Goal: Navigation & Orientation: Find specific page/section

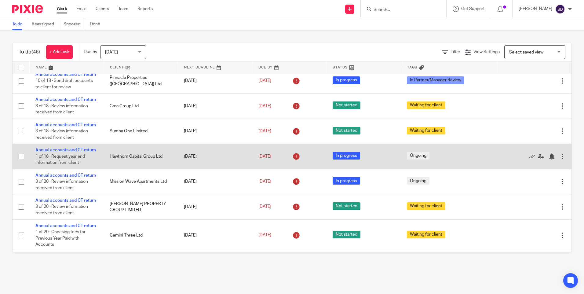
scroll to position [183, 0]
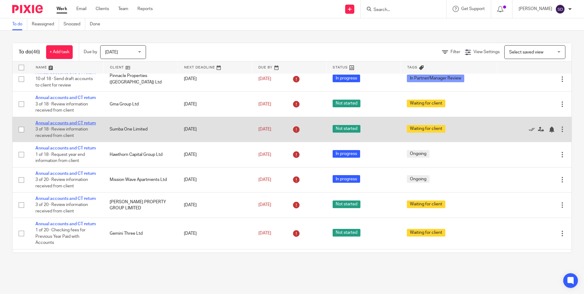
click at [46, 125] on link "Annual accounts and CT return" at bounding box center [65, 123] width 60 height 4
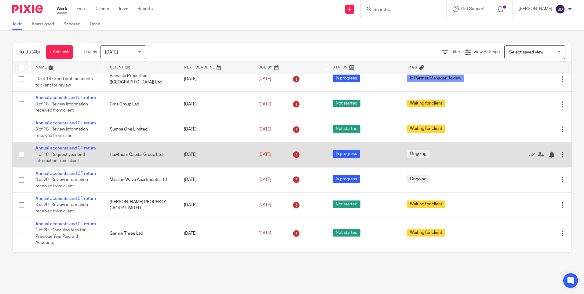
click at [61, 150] on link "Annual accounts and CT return" at bounding box center [65, 148] width 60 height 4
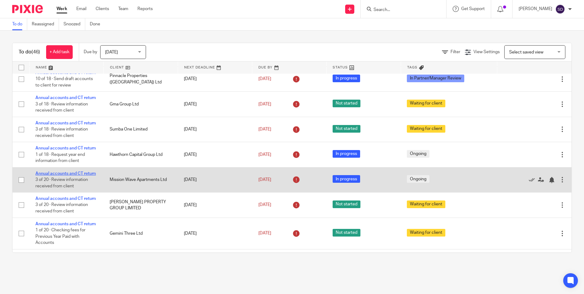
click at [67, 176] on link "Annual accounts and CT return" at bounding box center [65, 173] width 60 height 4
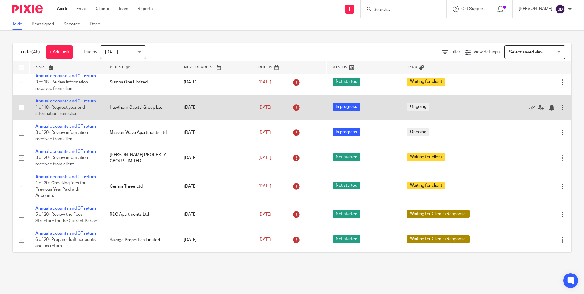
scroll to position [244, 0]
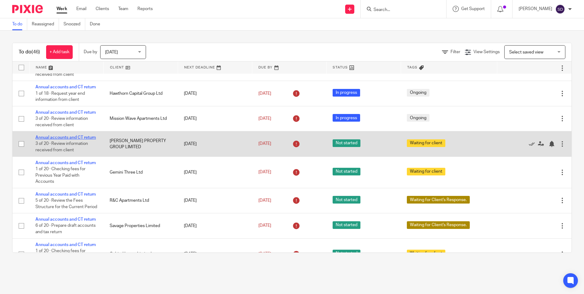
click at [51, 140] on link "Annual accounts and CT return" at bounding box center [65, 137] width 60 height 4
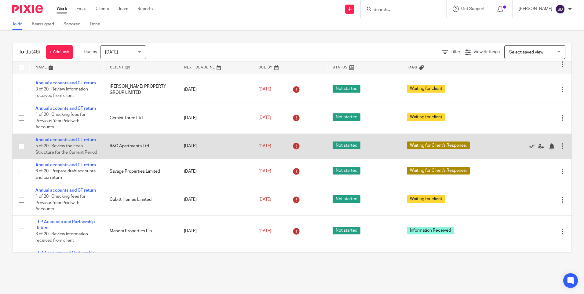
scroll to position [306, 0]
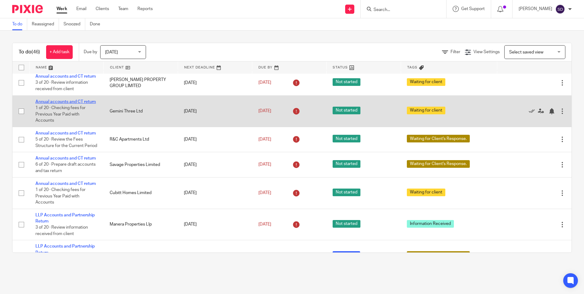
click at [59, 104] on link "Annual accounts and CT return" at bounding box center [65, 102] width 60 height 4
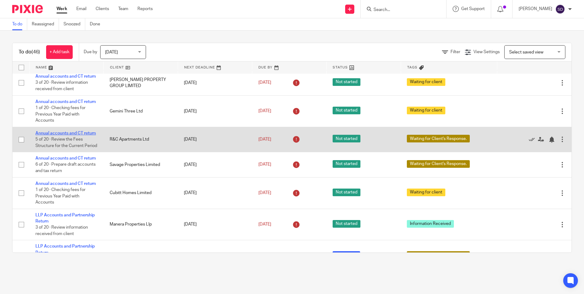
click at [62, 135] on link "Annual accounts and CT return" at bounding box center [65, 133] width 60 height 4
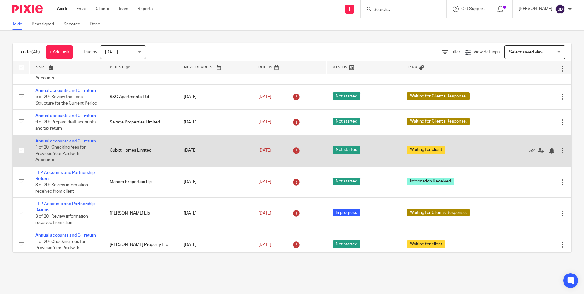
scroll to position [367, 0]
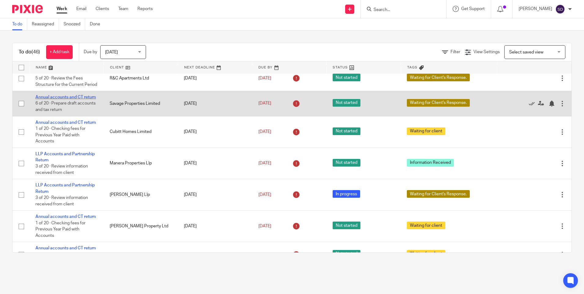
click at [53, 99] on link "Annual accounts and CT return" at bounding box center [65, 97] width 60 height 4
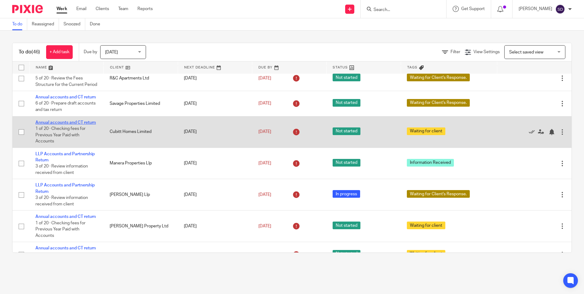
click at [54, 125] on link "Annual accounts and CT return" at bounding box center [65, 122] width 60 height 4
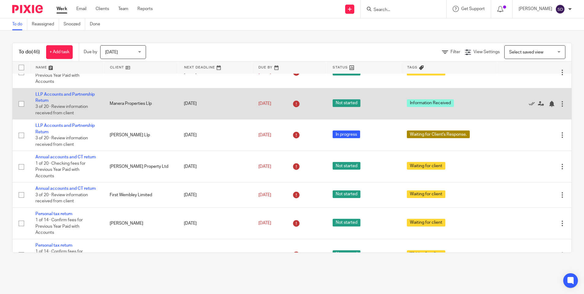
scroll to position [428, 0]
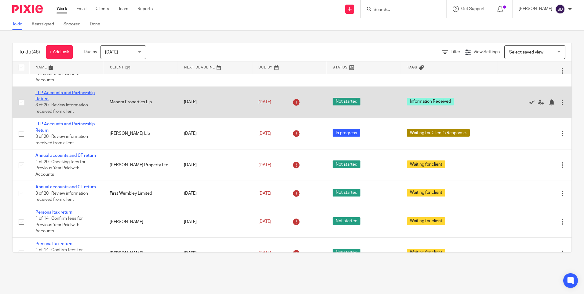
click at [58, 101] on link "LLP Accounts and Partnership Return" at bounding box center [64, 96] width 59 height 10
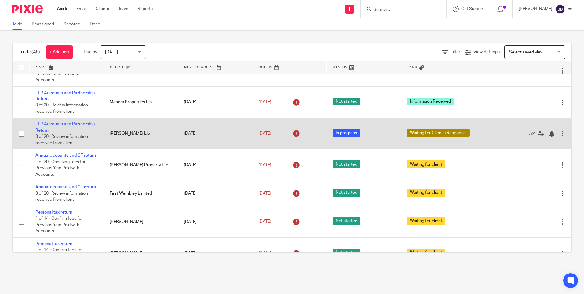
click at [64, 132] on link "LLP Accounts and Partnership Return" at bounding box center [64, 127] width 59 height 10
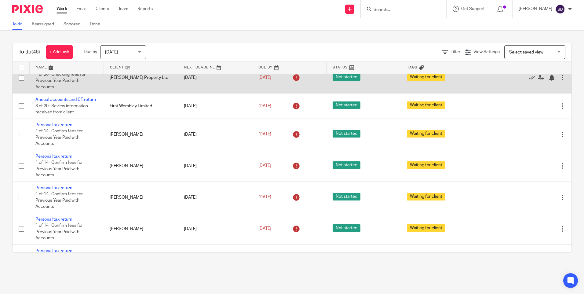
scroll to position [519, 0]
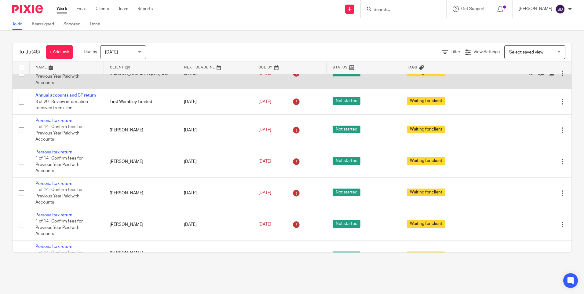
click at [70, 66] on link "Annual accounts and CT return" at bounding box center [65, 64] width 60 height 4
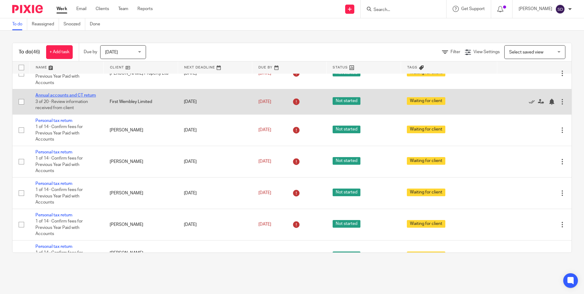
click at [65, 97] on link "Annual accounts and CT return" at bounding box center [65, 95] width 60 height 4
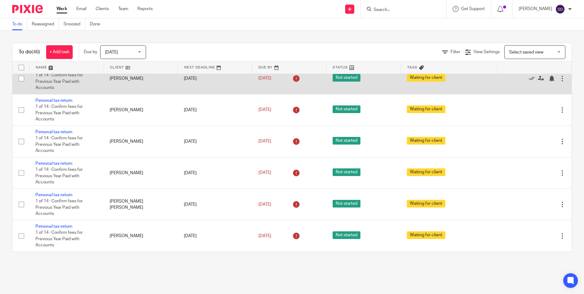
scroll to position [581, 0]
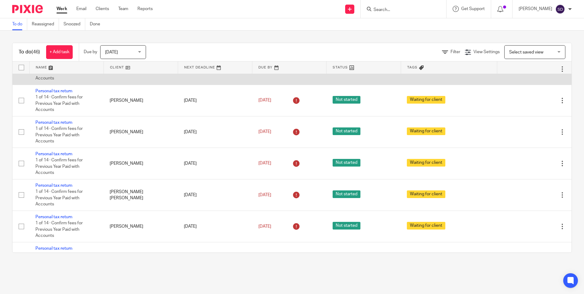
click at [62, 62] on link "Personal tax return" at bounding box center [53, 59] width 37 height 4
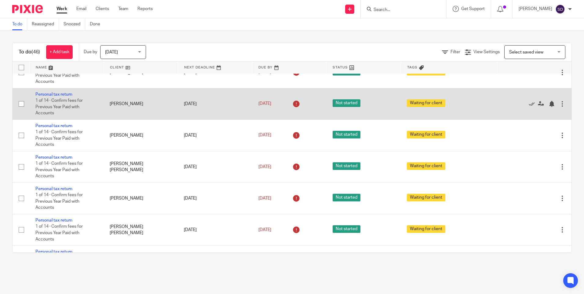
scroll to position [642, 0]
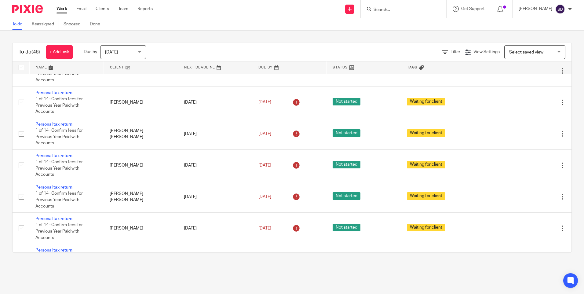
click at [62, 32] on link "Personal tax return" at bounding box center [53, 30] width 37 height 4
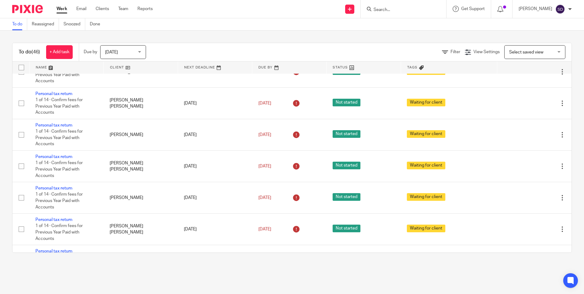
drag, startPoint x: 57, startPoint y: 137, endPoint x: 60, endPoint y: 138, distance: 3.3
click at [57, 33] on link "Personal tax return" at bounding box center [53, 31] width 37 height 4
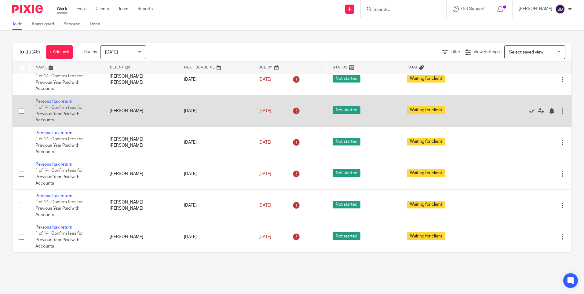
scroll to position [733, 0]
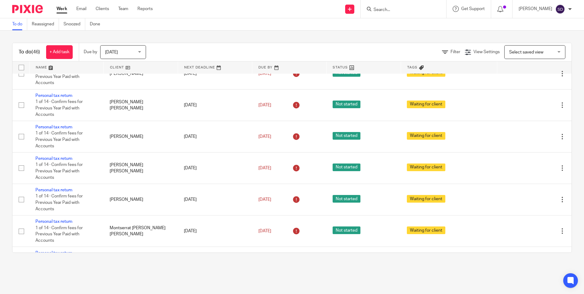
click at [56, 3] on link "Personal tax return" at bounding box center [53, 1] width 37 height 4
click at [56, 35] on link "Personal tax return" at bounding box center [53, 33] width 37 height 4
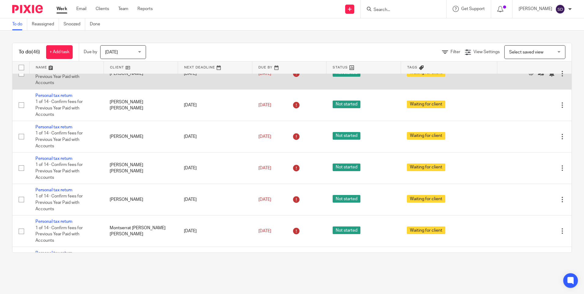
scroll to position [764, 0]
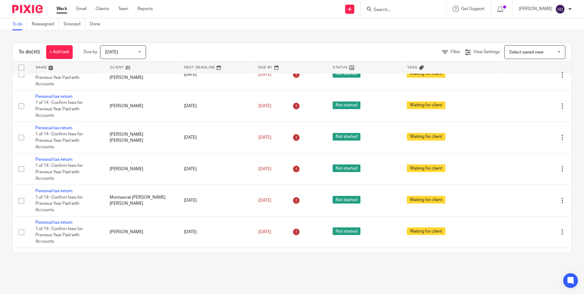
click at [56, 36] on link "Personal tax return" at bounding box center [53, 33] width 37 height 4
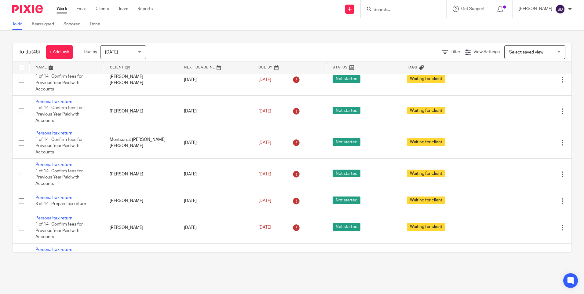
scroll to position [825, 0]
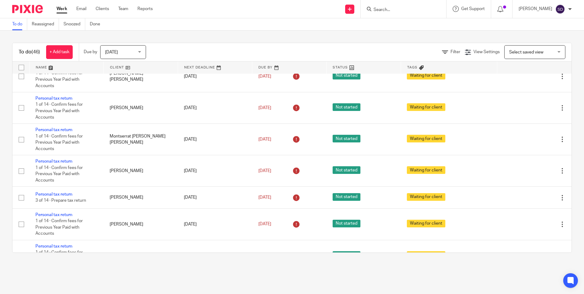
click at [62, 6] on link "Personal tax return" at bounding box center [53, 4] width 37 height 4
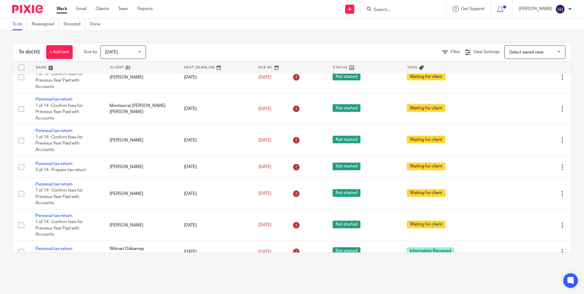
click at [60, 7] on link "Personal tax return" at bounding box center [53, 5] width 37 height 4
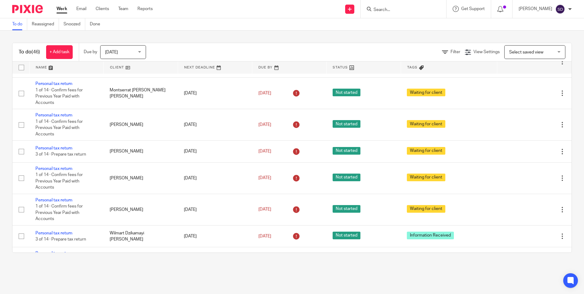
scroll to position [886, 0]
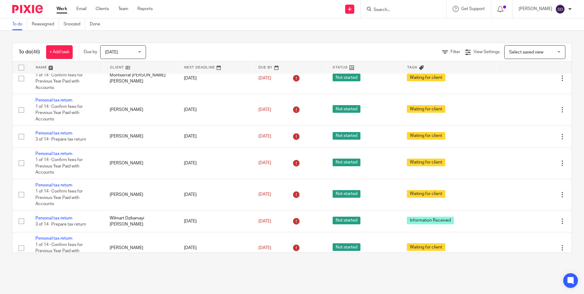
click at [57, 8] on link "Personal tax return" at bounding box center [53, 6] width 37 height 4
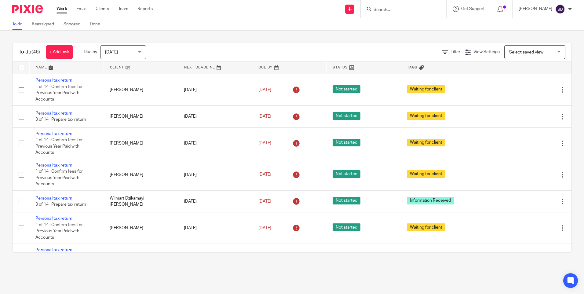
scroll to position [917, 0]
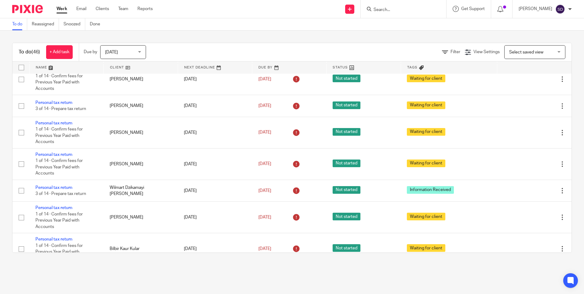
click at [51, 9] on link "Personal tax return" at bounding box center [53, 7] width 37 height 4
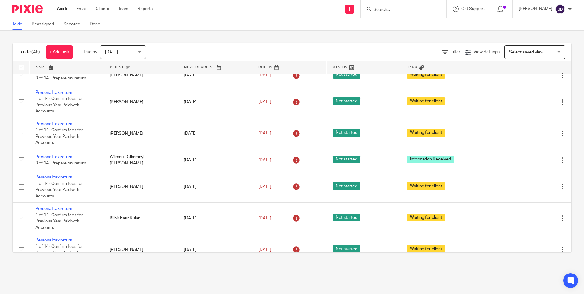
click at [53, 10] on link "Personal tax return" at bounding box center [53, 7] width 37 height 4
click at [67, 41] on link "Personal tax return" at bounding box center [53, 39] width 37 height 4
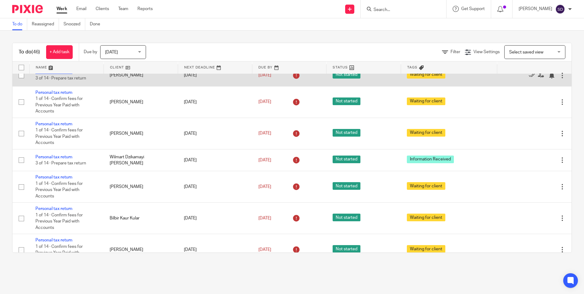
click at [46, 74] on link "Personal tax return" at bounding box center [53, 72] width 37 height 4
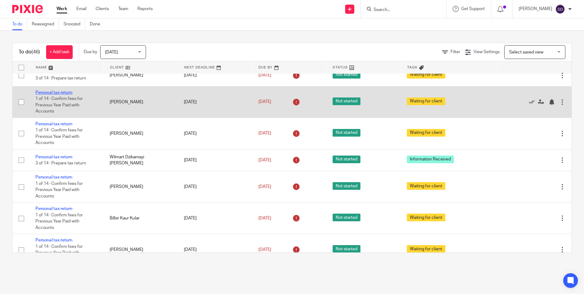
click at [64, 95] on link "Personal tax return" at bounding box center [53, 92] width 37 height 4
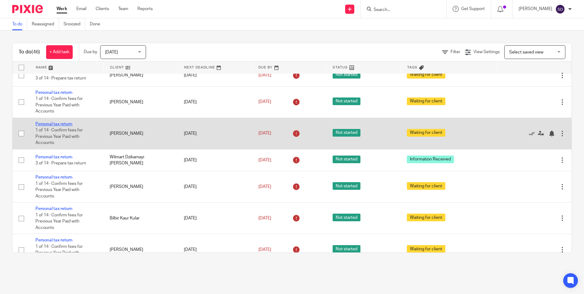
click at [58, 126] on link "Personal tax return" at bounding box center [53, 124] width 37 height 4
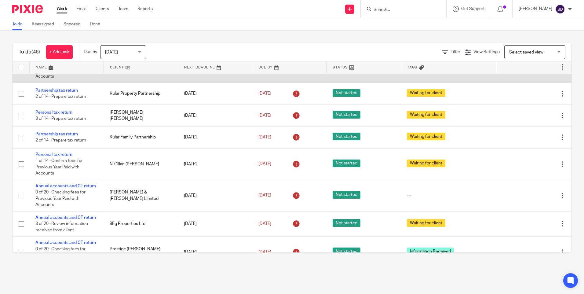
scroll to position [1131, 0]
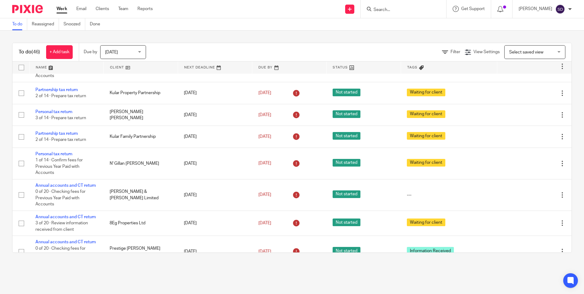
click at [51, 27] on link "Personal tax return" at bounding box center [53, 25] width 37 height 4
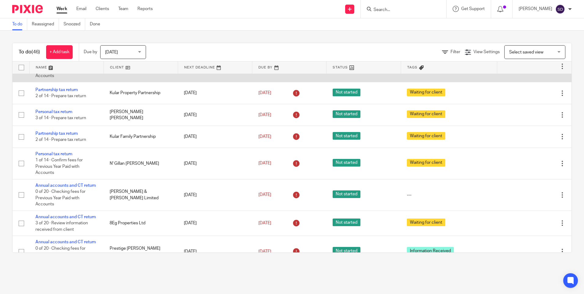
click at [46, 59] on link "Personal tax return" at bounding box center [53, 57] width 37 height 4
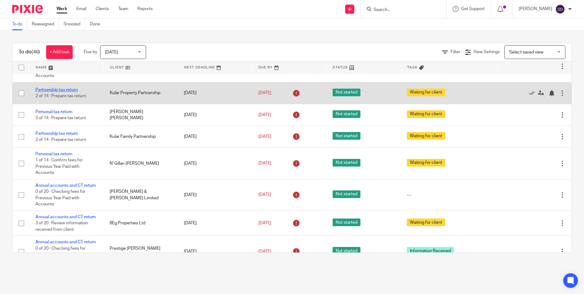
click at [57, 92] on link "Partnership tax return" at bounding box center [56, 90] width 42 height 4
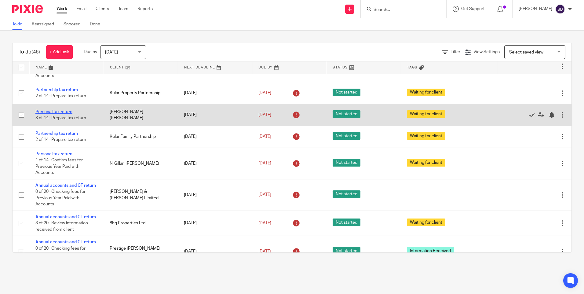
click at [60, 114] on link "Personal tax return" at bounding box center [53, 112] width 37 height 4
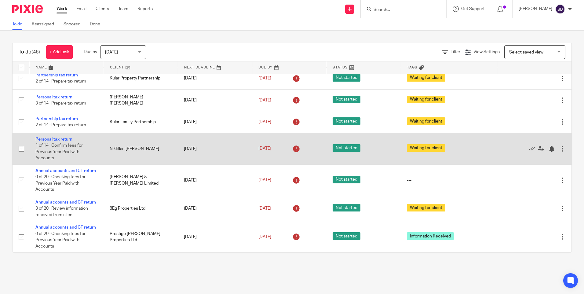
scroll to position [1270, 0]
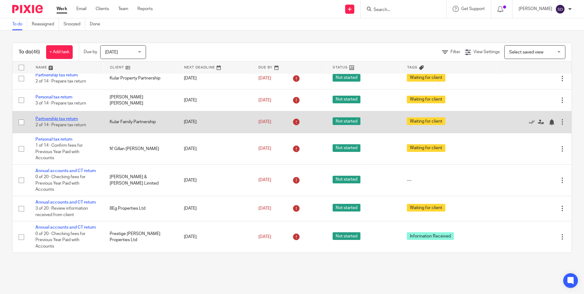
click at [55, 117] on link "Partnership tax return" at bounding box center [56, 119] width 42 height 4
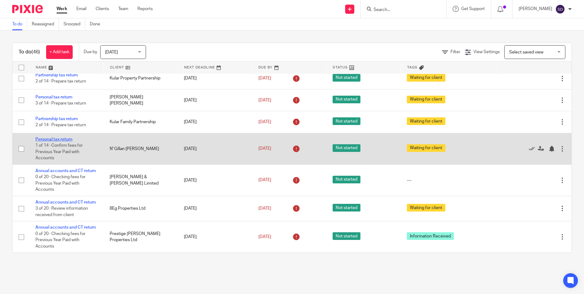
click at [56, 137] on link "Personal tax return" at bounding box center [53, 139] width 37 height 4
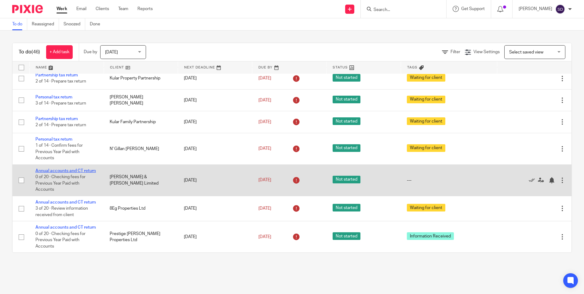
click at [57, 169] on link "Annual accounts and CT return" at bounding box center [65, 171] width 60 height 4
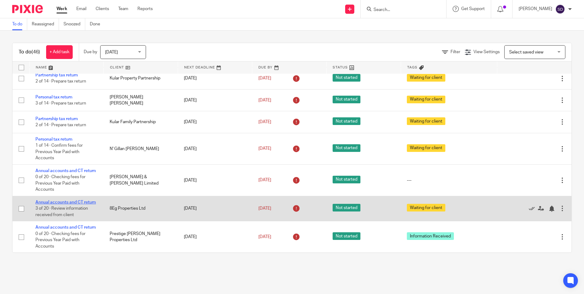
click at [61, 200] on link "Annual accounts and CT return" at bounding box center [65, 202] width 60 height 4
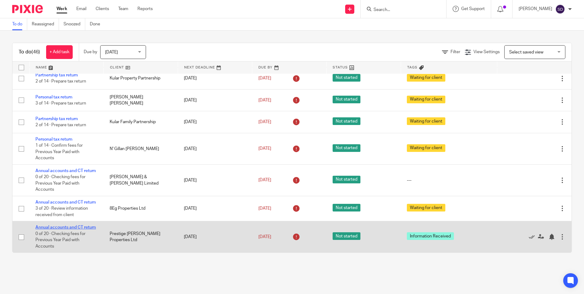
click at [60, 225] on link "Annual accounts and CT return" at bounding box center [65, 227] width 60 height 4
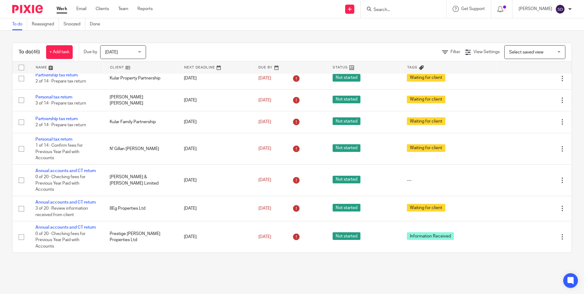
click at [425, 7] on input "Search" at bounding box center [400, 9] width 55 height 5
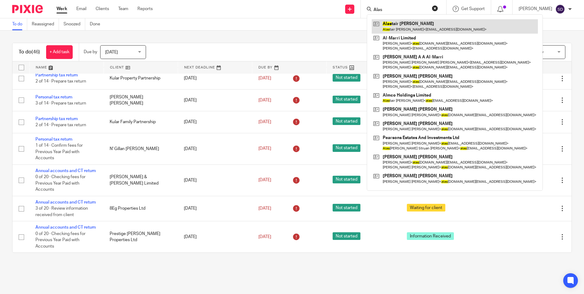
type input "Alas"
click at [411, 27] on link at bounding box center [455, 26] width 166 height 14
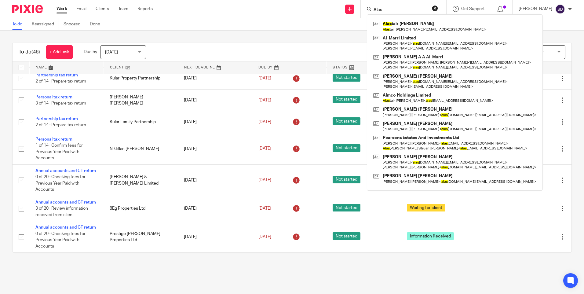
click at [285, 21] on div "To do Reassigned Snoozed Done" at bounding box center [292, 24] width 584 height 12
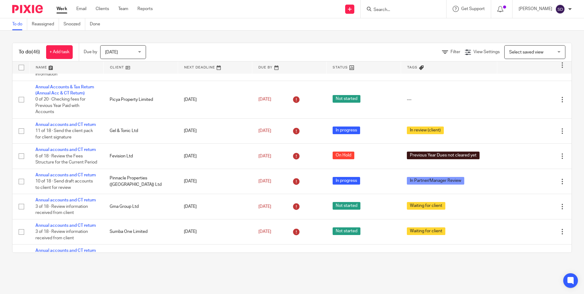
scroll to position [92, 0]
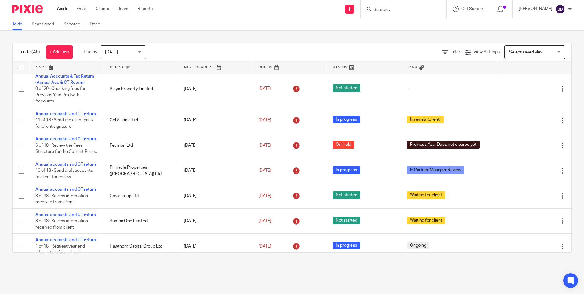
click at [398, 7] on form at bounding box center [405, 9] width 65 height 8
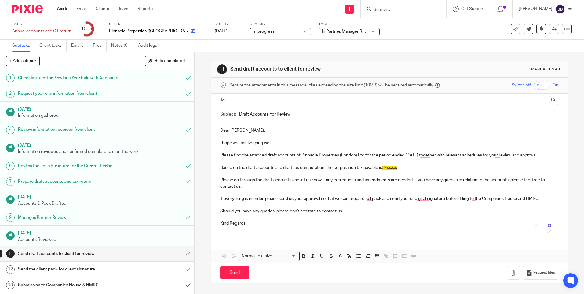
click at [188, 34] on link at bounding box center [192, 31] width 8 height 6
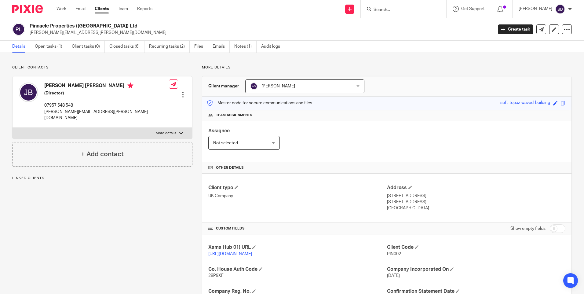
click at [112, 22] on div "Pinnacle Properties (London) Ltd jasleen.bhogal@outlook.com Create task Update …" at bounding box center [292, 29] width 584 height 22
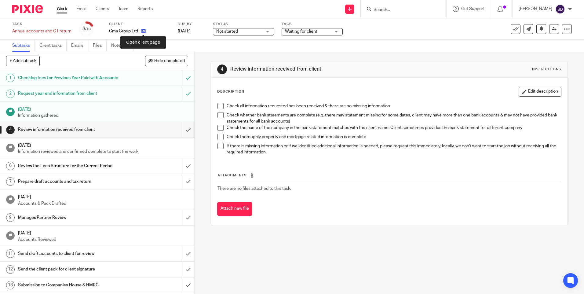
click at [144, 31] on icon at bounding box center [143, 31] width 5 height 5
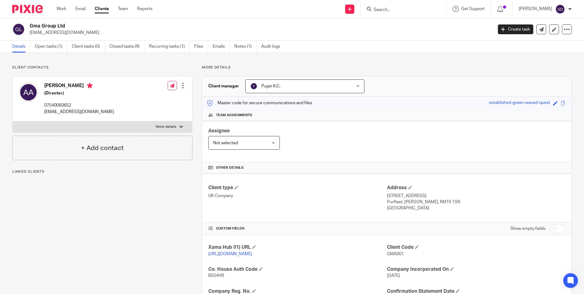
drag, startPoint x: 30, startPoint y: 25, endPoint x: 67, endPoint y: 25, distance: 36.4
click at [67, 25] on h2 "Gma Group Ltd" at bounding box center [213, 26] width 367 height 6
copy h2 "Gma Group Ltd"
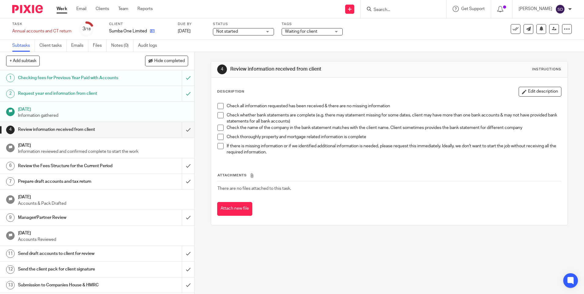
click at [151, 28] on link at bounding box center [151, 31] width 8 height 6
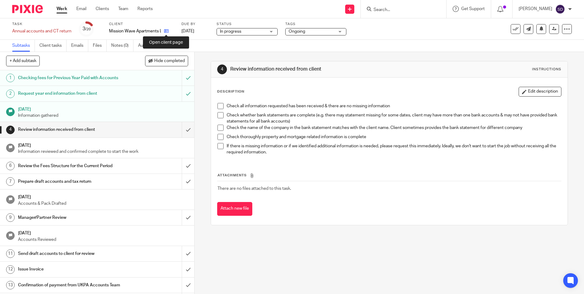
click at [166, 31] on icon at bounding box center [166, 31] width 5 height 5
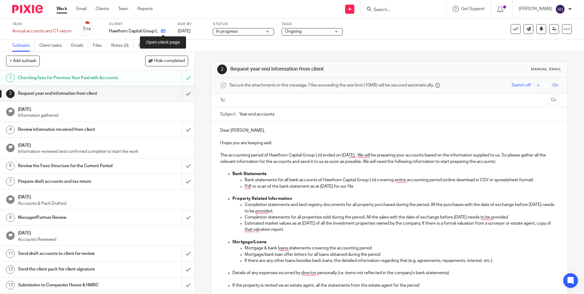
click at [162, 31] on icon at bounding box center [163, 31] width 5 height 5
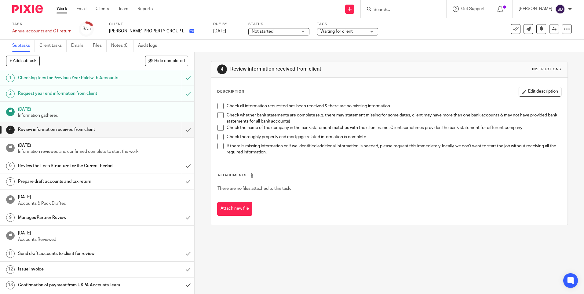
click at [186, 31] on link at bounding box center [190, 31] width 8 height 6
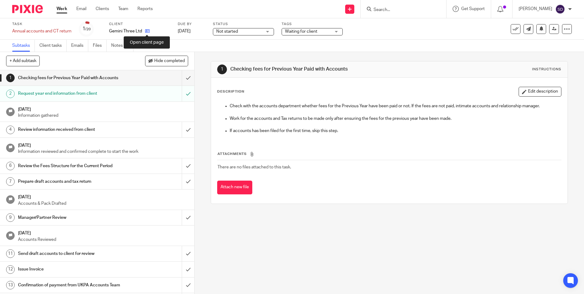
click at [145, 31] on icon at bounding box center [147, 31] width 5 height 5
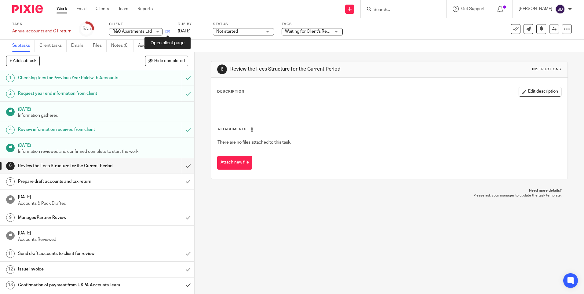
click at [167, 32] on icon at bounding box center [168, 31] width 5 height 5
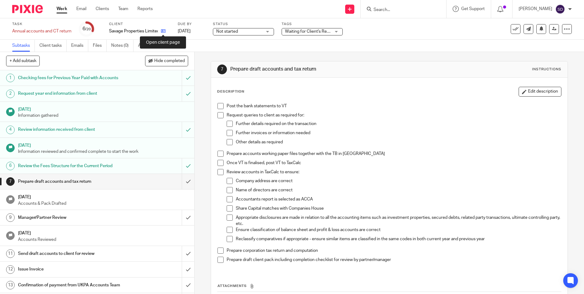
click at [164, 33] on icon at bounding box center [163, 31] width 5 height 5
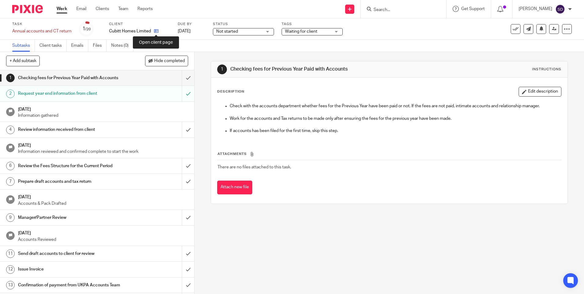
click at [156, 30] on icon at bounding box center [156, 31] width 5 height 5
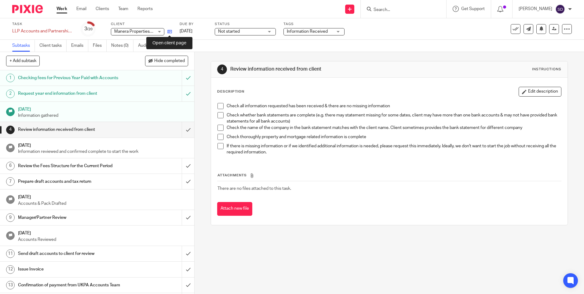
click at [169, 32] on icon at bounding box center [169, 31] width 5 height 5
click at [154, 31] on icon at bounding box center [156, 31] width 5 height 5
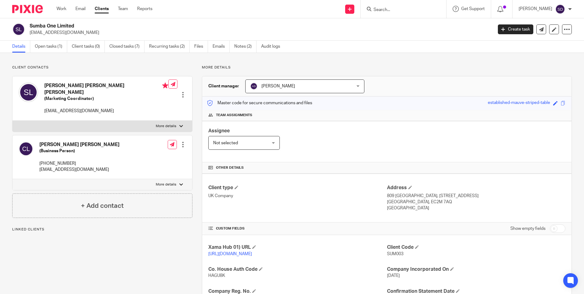
drag, startPoint x: 30, startPoint y: 24, endPoint x: 77, endPoint y: 23, distance: 47.1
click at [77, 23] on h2 "Sumba One Limited" at bounding box center [213, 26] width 367 height 6
copy h2 "Sumba One Limited"
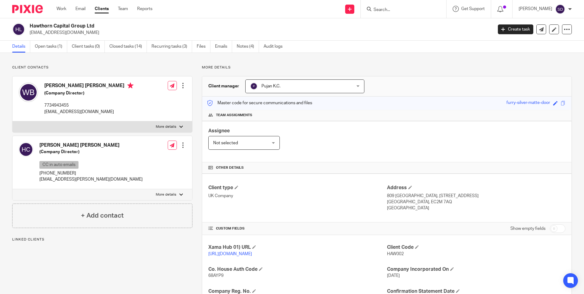
drag, startPoint x: 30, startPoint y: 24, endPoint x: 96, endPoint y: 24, distance: 66.3
click at [96, 24] on h2 "Hawthorn Capital Group Ltd" at bounding box center [213, 26] width 367 height 6
copy h2 "Hawthorn Capital Group Ltd"
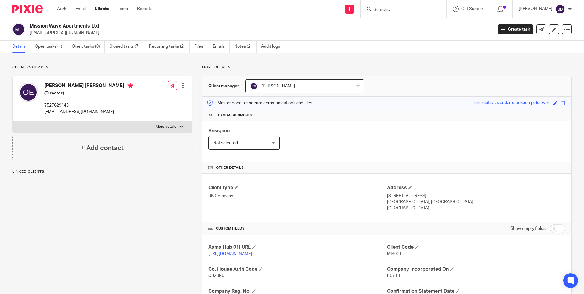
drag, startPoint x: 0, startPoint y: 0, endPoint x: 112, endPoint y: 24, distance: 114.8
click at [112, 24] on h2 "Mission Wave Apartments Ltd" at bounding box center [213, 26] width 367 height 6
copy h2 "Mission Wave Apartments Ltd"
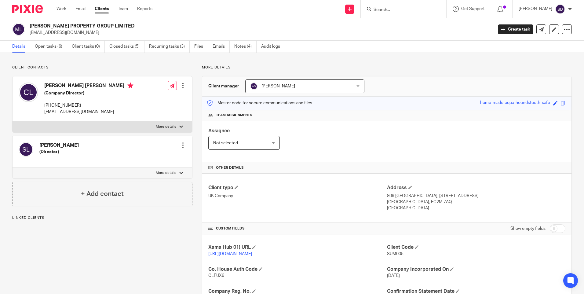
click at [112, 27] on div "[PERSON_NAME] PROPERTY GROUP LIMITED [EMAIL_ADDRESS][DOMAIN_NAME]" at bounding box center [250, 29] width 477 height 13
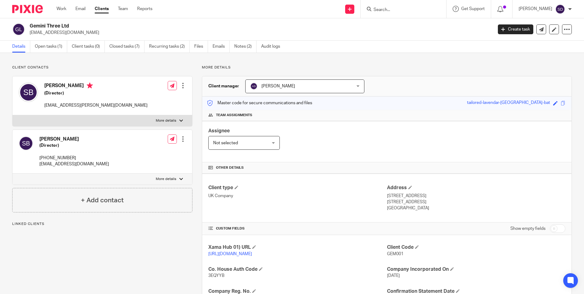
drag, startPoint x: 30, startPoint y: 25, endPoint x: 77, endPoint y: 25, distance: 46.7
click at [77, 25] on h2 "Gemini Three Ltd" at bounding box center [213, 26] width 367 height 6
copy h2 "Gemini Three Ltd"
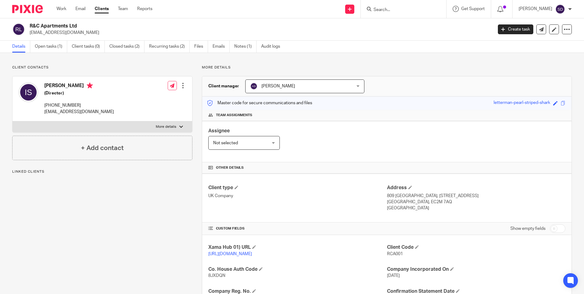
drag, startPoint x: 30, startPoint y: 26, endPoint x: 81, endPoint y: 21, distance: 50.9
click at [81, 21] on div "R&C Apartments Ltd [EMAIL_ADDRESS][DOMAIN_NAME] Create task Update from Compani…" at bounding box center [292, 29] width 584 height 22
copy h2 "R&C Apartments Ltd"
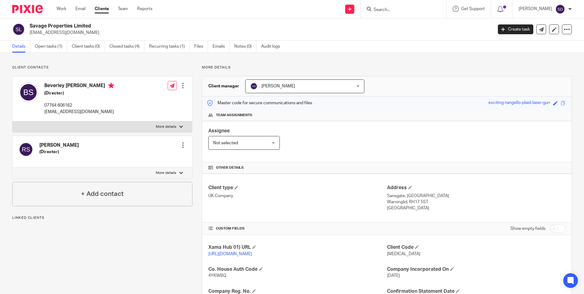
drag, startPoint x: 29, startPoint y: 26, endPoint x: 92, endPoint y: 25, distance: 62.6
click at [92, 25] on div "Savage Properties Limited nfafostercarer@hotmail.co.uk" at bounding box center [250, 29] width 477 height 13
copy h2 "Savage Properties Limited"
drag, startPoint x: 31, startPoint y: 33, endPoint x: 68, endPoint y: 30, distance: 37.1
click at [68, 30] on p "nfafostercarer@hotmail.co.uk" at bounding box center [259, 33] width 459 height 6
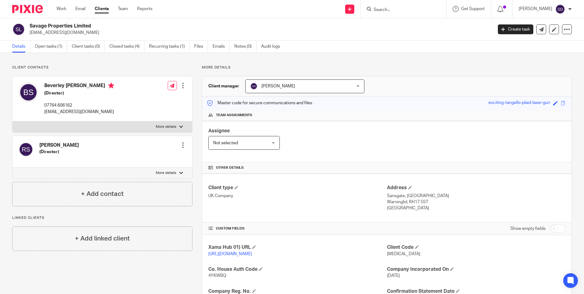
drag, startPoint x: 68, startPoint y: 30, endPoint x: 123, endPoint y: 30, distance: 54.7
click at [123, 30] on p "nfafostercarer@hotmail.co.uk" at bounding box center [259, 33] width 459 height 6
drag, startPoint x: 30, startPoint y: 32, endPoint x: 86, endPoint y: 32, distance: 56.5
click at [86, 32] on p "nfafostercarer@hotmail.co.uk" at bounding box center [259, 33] width 459 height 6
copy p "nfafostercarer@hotmail.co.uk"
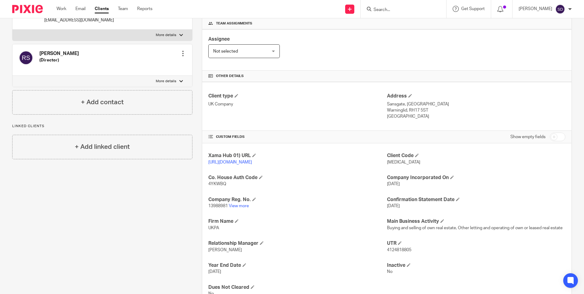
scroll to position [123, 0]
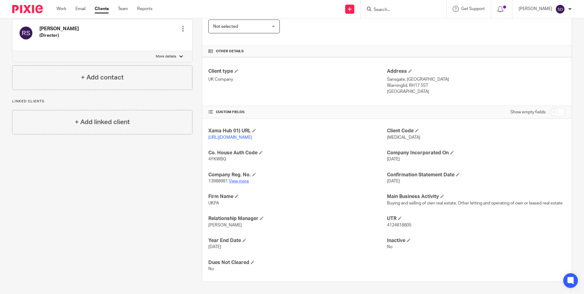
click at [243, 179] on link "View more" at bounding box center [239, 181] width 20 height 4
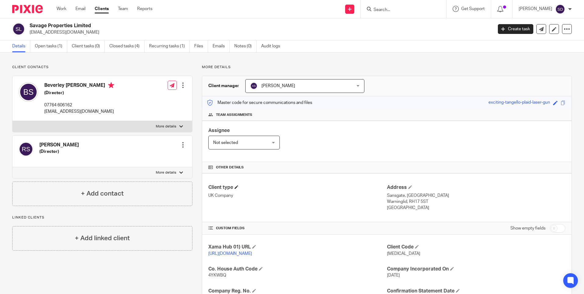
scroll to position [0, 0]
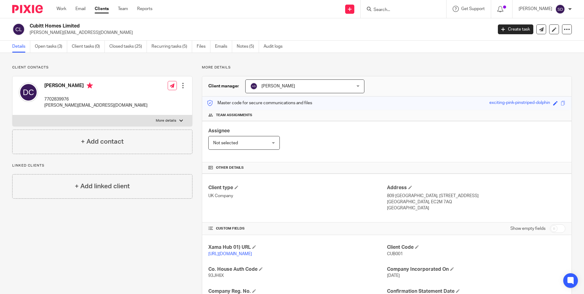
drag, startPoint x: 31, startPoint y: 25, endPoint x: 80, endPoint y: 24, distance: 48.9
click at [80, 24] on h2 "Cubitt Homes Limited" at bounding box center [213, 26] width 367 height 6
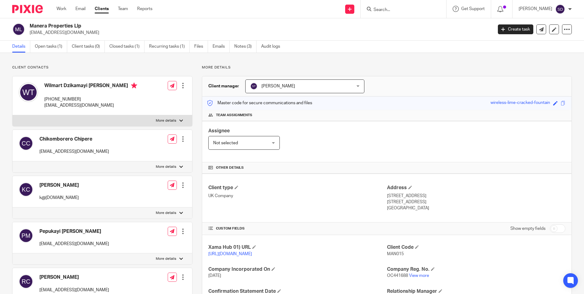
drag, startPoint x: 30, startPoint y: 25, endPoint x: 82, endPoint y: 24, distance: 51.9
click at [82, 24] on h2 "Manera Properties Llp" at bounding box center [213, 26] width 367 height 6
copy h2 "Manera Properties Llp"
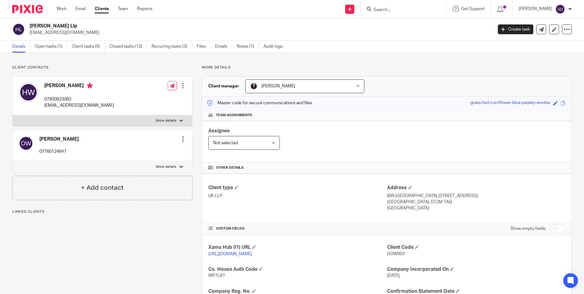
drag, startPoint x: 30, startPoint y: 25, endPoint x: 68, endPoint y: 25, distance: 37.6
click at [68, 25] on h2 "[PERSON_NAME] Llp" at bounding box center [213, 26] width 367 height 6
copy h2 "[PERSON_NAME] Llp"
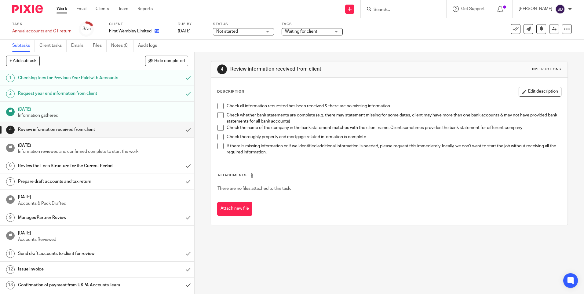
click at [153, 31] on link at bounding box center [156, 31] width 8 height 6
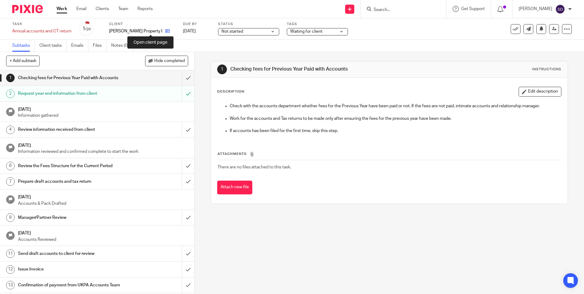
click at [165, 31] on icon at bounding box center [167, 31] width 5 height 5
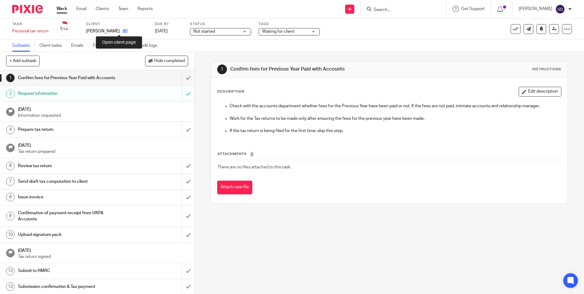
click at [123, 30] on icon at bounding box center [125, 31] width 5 height 5
click at [127, 32] on icon at bounding box center [125, 31] width 5 height 5
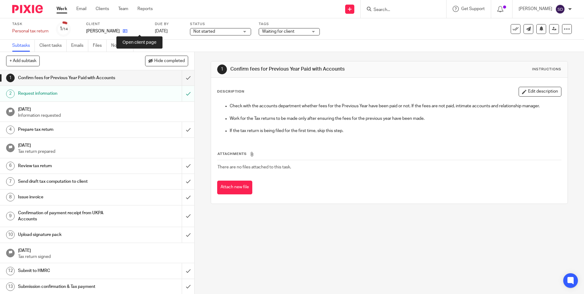
click at [127, 30] on icon at bounding box center [125, 31] width 5 height 5
click at [120, 31] on link at bounding box center [124, 31] width 8 height 6
click at [127, 29] on icon at bounding box center [125, 31] width 5 height 5
click at [123, 32] on icon at bounding box center [125, 31] width 5 height 5
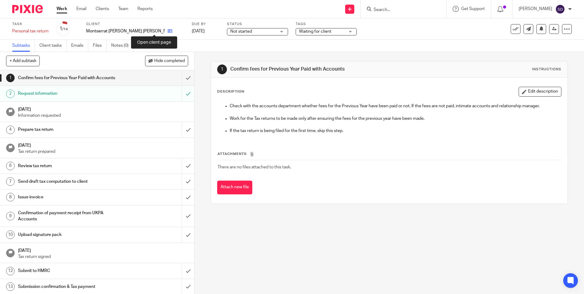
click at [168, 32] on icon at bounding box center [170, 31] width 5 height 5
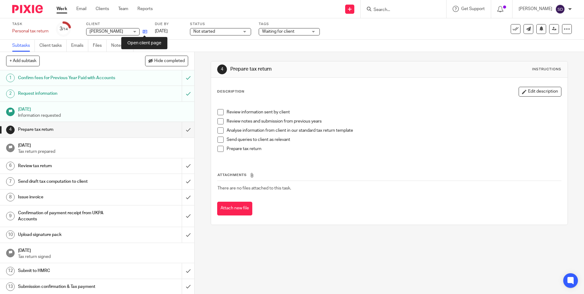
click at [146, 33] on icon at bounding box center [145, 31] width 5 height 5
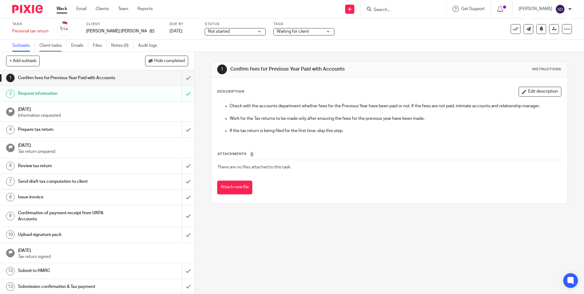
click at [52, 47] on link "Client tasks" at bounding box center [52, 46] width 27 height 12
click at [150, 31] on icon at bounding box center [152, 31] width 5 height 5
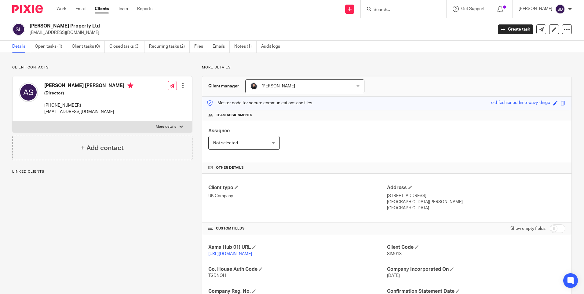
drag, startPoint x: 30, startPoint y: 24, endPoint x: 79, endPoint y: 24, distance: 48.6
click at [79, 24] on h2 "Simth Property Ltd" at bounding box center [213, 26] width 367 height 6
copy h2 "Simth Property Ltd"
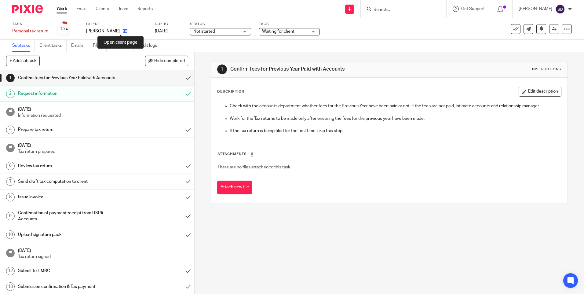
click at [123, 31] on icon at bounding box center [125, 31] width 5 height 5
click at [127, 30] on icon at bounding box center [125, 31] width 5 height 5
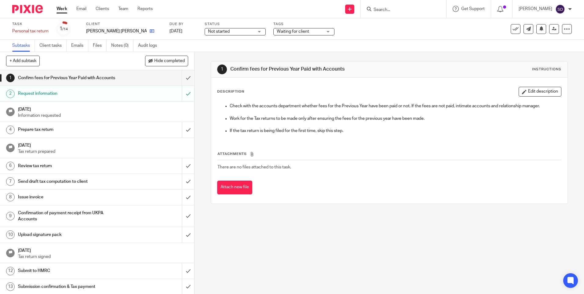
click at [147, 28] on link at bounding box center [151, 31] width 8 height 6
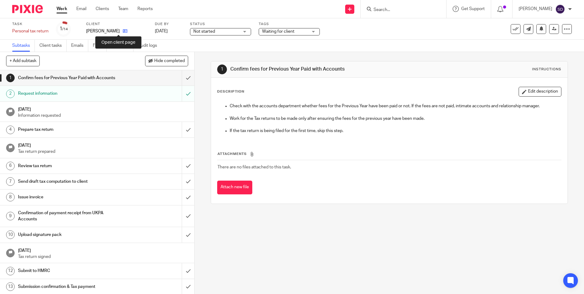
click at [123, 30] on icon at bounding box center [125, 31] width 5 height 5
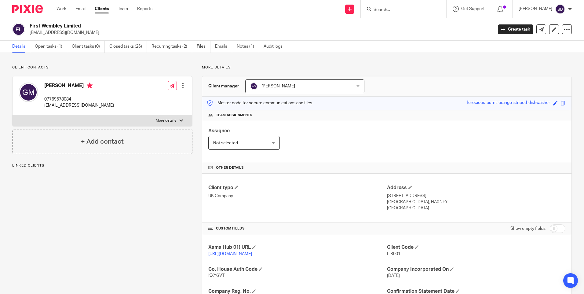
drag, startPoint x: 30, startPoint y: 25, endPoint x: 86, endPoint y: 26, distance: 55.9
click at [86, 26] on h2 "First Wembley Limited" at bounding box center [213, 26] width 367 height 6
copy h2 "First Wembley Limited"
drag, startPoint x: 29, startPoint y: 24, endPoint x: 79, endPoint y: 22, distance: 50.1
click at [79, 22] on div "[PERSON_NAME] [EMAIL_ADDRESS][DOMAIN_NAME] Create task Update from Companies Ho…" at bounding box center [292, 29] width 584 height 22
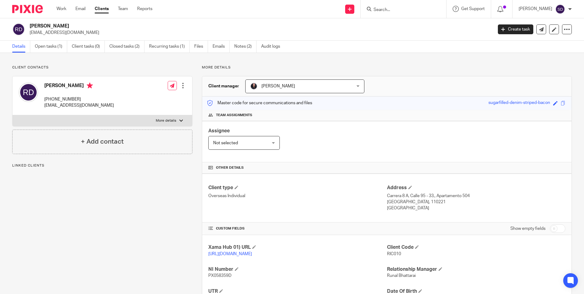
copy h2 "[PERSON_NAME]"
drag, startPoint x: 45, startPoint y: 84, endPoint x: 78, endPoint y: 84, distance: 33.6
click at [78, 84] on h4 "[PERSON_NAME]" at bounding box center [79, 86] width 70 height 8
copy h4 "[PERSON_NAME]"
click at [65, 26] on h2 "Sanam Thapa" at bounding box center [213, 26] width 367 height 6
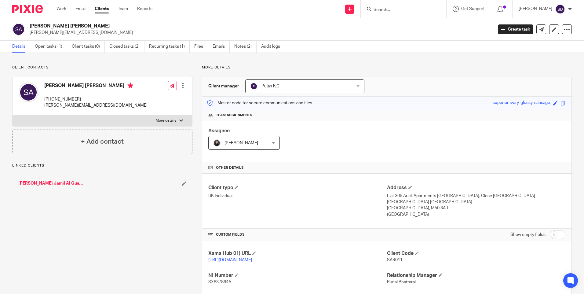
drag, startPoint x: 30, startPoint y: 25, endPoint x: 94, endPoint y: 24, distance: 63.9
click at [94, 24] on h2 "[PERSON_NAME] [PERSON_NAME]" at bounding box center [213, 26] width 367 height 6
copy h2 "[PERSON_NAME] [PERSON_NAME]"
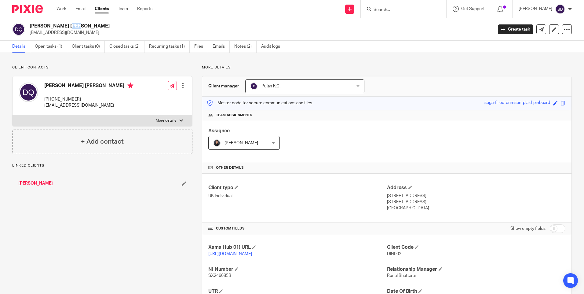
drag, startPoint x: 29, startPoint y: 25, endPoint x: 36, endPoint y: 24, distance: 7.5
click at [36, 24] on div "[PERSON_NAME] [PERSON_NAME] [EMAIL_ADDRESS][DOMAIN_NAME]" at bounding box center [250, 29] width 477 height 13
click at [126, 24] on h2 "[PERSON_NAME] [PERSON_NAME]" at bounding box center [213, 26] width 367 height 6
drag, startPoint x: 31, startPoint y: 24, endPoint x: 98, endPoint y: 24, distance: 67.5
click at [98, 24] on h2 "[PERSON_NAME] [PERSON_NAME]" at bounding box center [213, 26] width 367 height 6
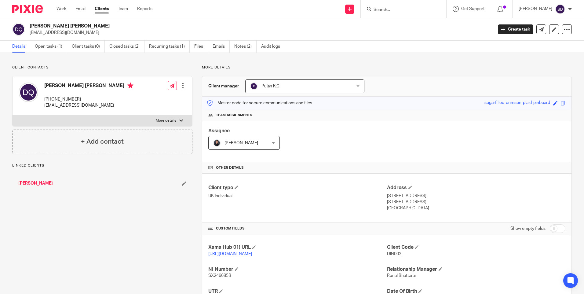
copy h2 "[PERSON_NAME] [PERSON_NAME]"
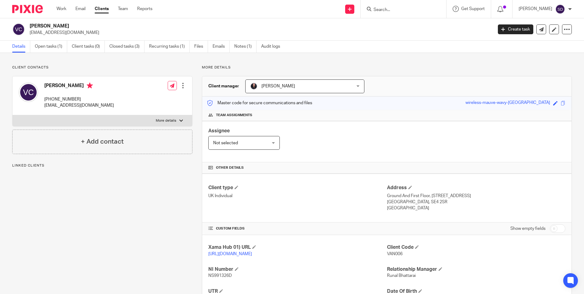
drag, startPoint x: 31, startPoint y: 25, endPoint x: 93, endPoint y: 24, distance: 62.3
click at [93, 24] on h2 "Vanetta Victoria Cayenne" at bounding box center [213, 26] width 367 height 6
copy h2 "Vanetta Victoria Cayenne"
drag, startPoint x: 31, startPoint y: 24, endPoint x: 100, endPoint y: 24, distance: 69.7
click at [100, 24] on h2 "[PERSON_NAME] [PERSON_NAME]" at bounding box center [213, 26] width 367 height 6
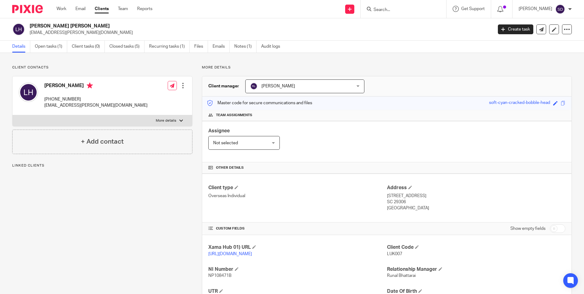
copy h2 "[PERSON_NAME] [PERSON_NAME]"
drag, startPoint x: 31, startPoint y: 26, endPoint x: 58, endPoint y: 23, distance: 27.4
click at [58, 23] on div "[PERSON_NAME] [EMAIL_ADDRESS][DOMAIN_NAME] Create task Update from Companies Ho…" at bounding box center [292, 29] width 584 height 22
copy h2 "[PERSON_NAME]"
drag, startPoint x: 30, startPoint y: 24, endPoint x: 82, endPoint y: 24, distance: 51.6
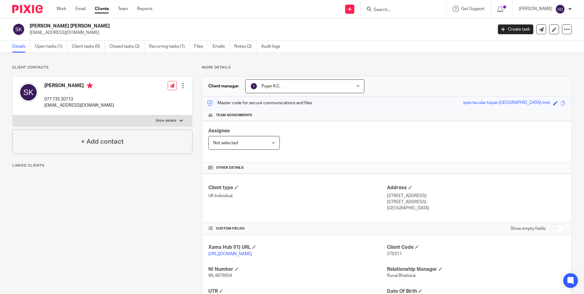
click at [82, 24] on h2 "[PERSON_NAME] [PERSON_NAME]" at bounding box center [213, 26] width 367 height 6
copy h2 "[PERSON_NAME] [PERSON_NAME]"
drag, startPoint x: 31, startPoint y: 26, endPoint x: 96, endPoint y: 24, distance: 65.1
click at [96, 24] on h2 "[PERSON_NAME]" at bounding box center [213, 26] width 367 height 6
copy h2 "[PERSON_NAME]"
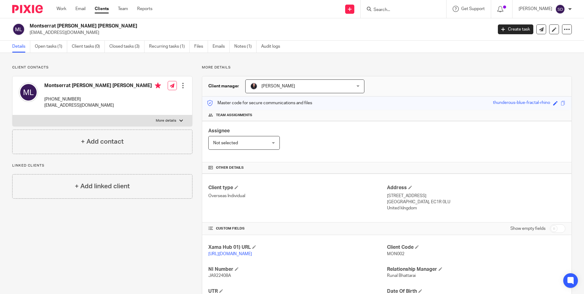
drag, startPoint x: 30, startPoint y: 25, endPoint x: 130, endPoint y: 25, distance: 100.2
click at [130, 25] on h2 "Montserrat [PERSON_NAME] [PERSON_NAME]" at bounding box center [213, 26] width 367 height 6
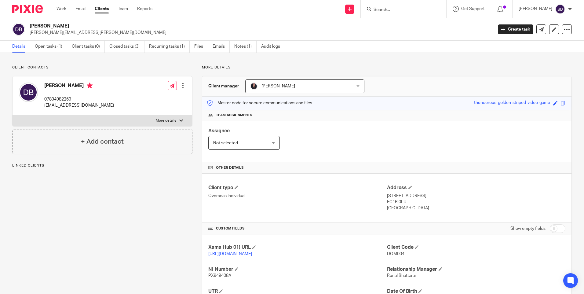
drag, startPoint x: 0, startPoint y: 0, endPoint x: 96, endPoint y: 28, distance: 99.7
click at [96, 28] on h2 "[PERSON_NAME]" at bounding box center [213, 26] width 367 height 6
copy h2 "Dominique Andree Bonnet"
drag, startPoint x: 30, startPoint y: 24, endPoint x: 70, endPoint y: 25, distance: 39.7
click at [70, 25] on h2 "Rebecca Chipere" at bounding box center [213, 26] width 367 height 6
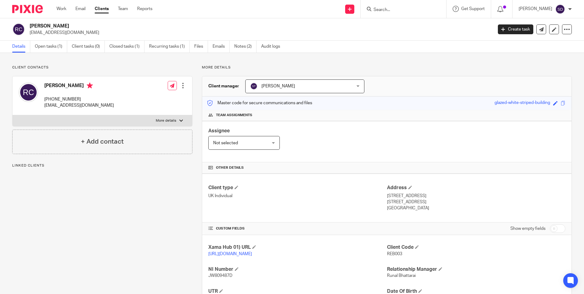
copy h2 "Rebecca Chipere"
click at [69, 25] on h2 "[PERSON_NAME]" at bounding box center [213, 26] width 367 height 6
click at [67, 27] on h2 "[PERSON_NAME]" at bounding box center [213, 26] width 367 height 6
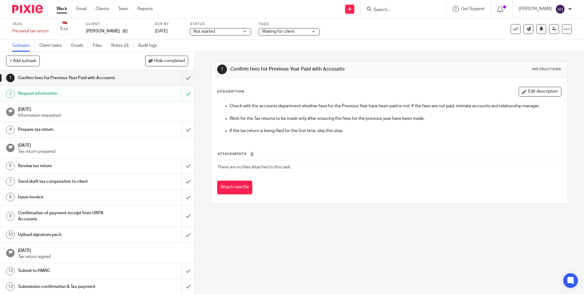
click at [124, 32] on div "[PERSON_NAME]" at bounding box center [116, 31] width 61 height 6
click at [123, 32] on icon at bounding box center [125, 31] width 5 height 5
click at [120, 31] on icon at bounding box center [121, 31] width 5 height 5
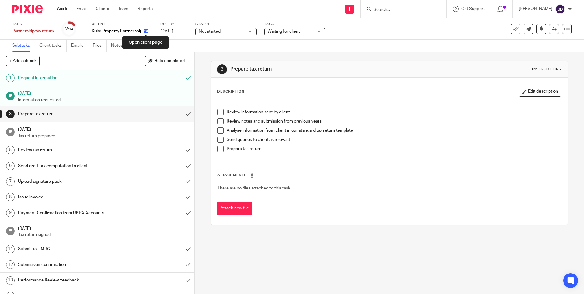
click at [148, 31] on icon at bounding box center [146, 31] width 5 height 5
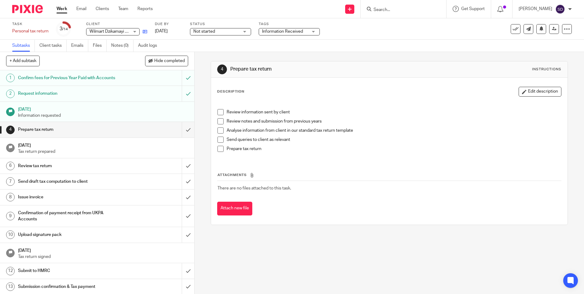
click at [142, 32] on link at bounding box center [144, 31] width 8 height 6
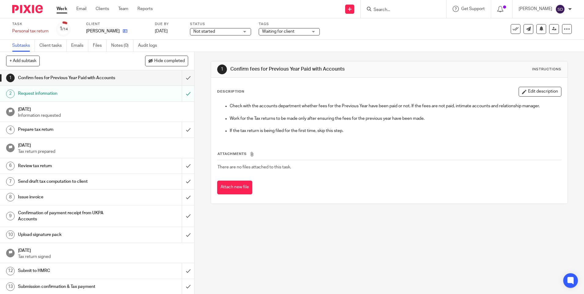
drag, startPoint x: 116, startPoint y: 31, endPoint x: 113, endPoint y: 33, distance: 3.3
click at [116, 31] on div "[PERSON_NAME]" at bounding box center [116, 31] width 61 height 6
click at [123, 33] on icon at bounding box center [125, 31] width 5 height 5
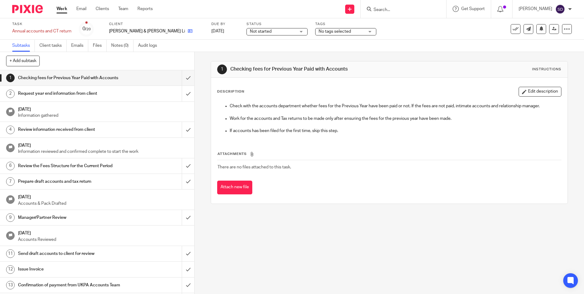
click at [185, 30] on link at bounding box center [189, 31] width 8 height 6
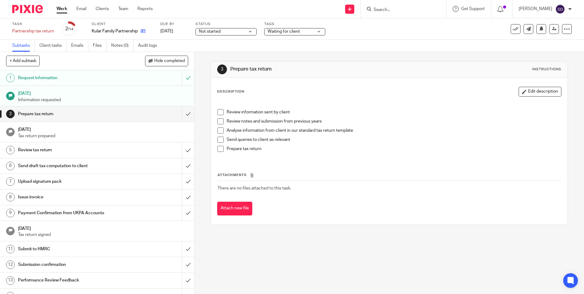
click at [140, 30] on link at bounding box center [142, 31] width 8 height 6
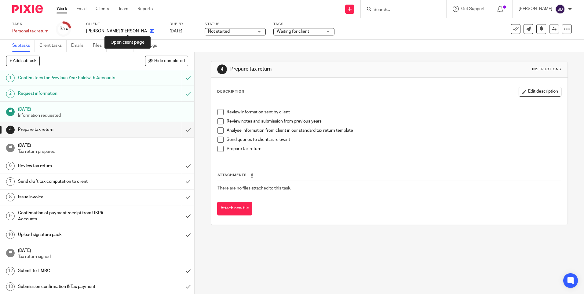
click at [150, 30] on icon at bounding box center [152, 31] width 5 height 5
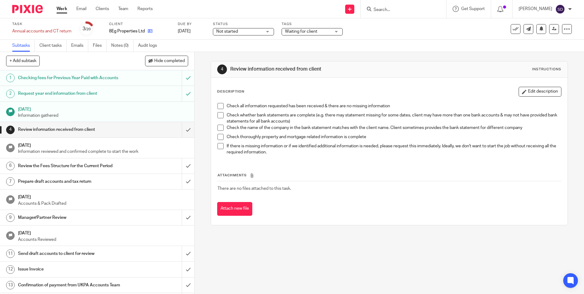
click at [148, 30] on link at bounding box center [149, 31] width 8 height 6
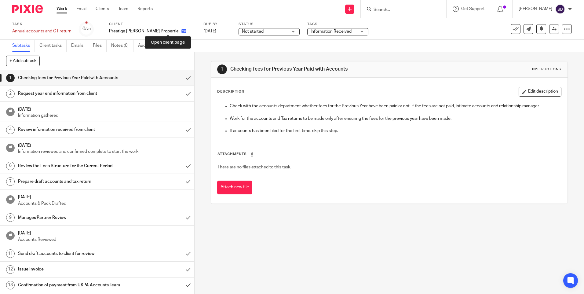
click at [181, 31] on icon at bounding box center [183, 31] width 5 height 5
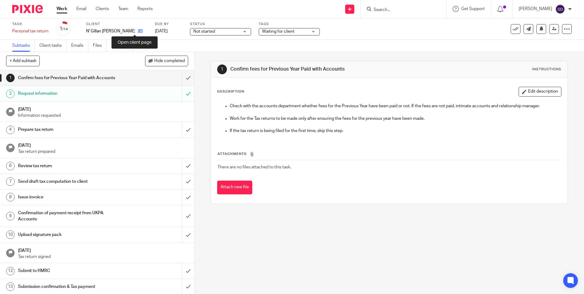
click at [138, 32] on icon at bounding box center [140, 31] width 5 height 5
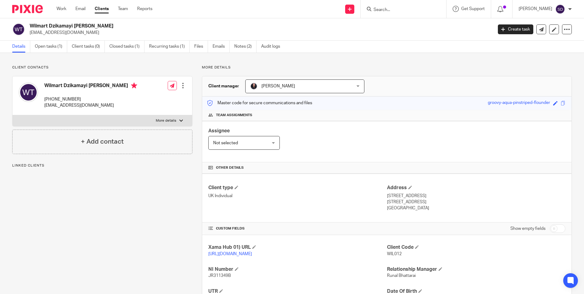
click at [95, 24] on div "Wilmart Dzikamayi Tsiga wdtsiga@gmail.com" at bounding box center [250, 29] width 477 height 13
drag, startPoint x: 30, startPoint y: 25, endPoint x: 74, endPoint y: 24, distance: 44.3
click at [74, 24] on h2 "[PERSON_NAME]" at bounding box center [213, 26] width 367 height 6
copy h2 "Ardian Shqalshi"
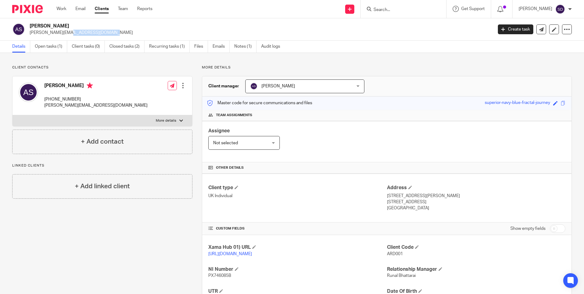
drag, startPoint x: 30, startPoint y: 31, endPoint x: 77, endPoint y: 34, distance: 47.1
click at [77, 34] on p "m.pleqi@yahoo.co.uk" at bounding box center [259, 33] width 459 height 6
copy p "m.pleqi@yahoo.co.uk"
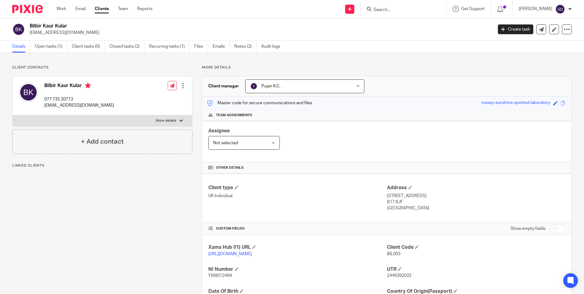
drag, startPoint x: 30, startPoint y: 24, endPoint x: 79, endPoint y: 24, distance: 48.9
click at [79, 24] on h2 "Bilbir Kaur Kular" at bounding box center [213, 26] width 367 height 6
copy h2 "Bilbir Kaur Kular"
drag, startPoint x: 29, startPoint y: 25, endPoint x: 56, endPoint y: 25, distance: 26.6
click at [56, 25] on div "[PERSON_NAME] [EMAIL_ADDRESS][DOMAIN_NAME]" at bounding box center [250, 29] width 477 height 13
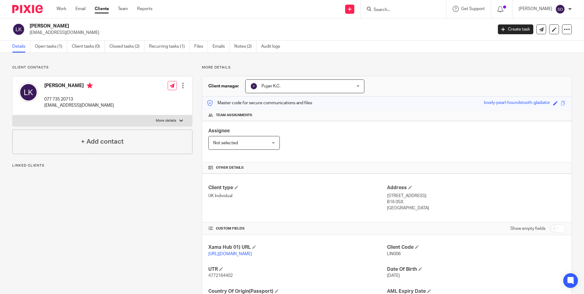
copy h2 "[PERSON_NAME]"
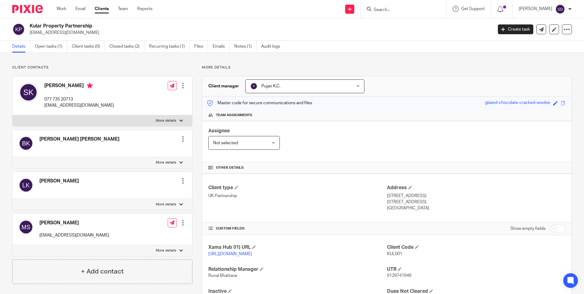
drag, startPoint x: 30, startPoint y: 24, endPoint x: 98, endPoint y: 25, distance: 68.4
click at [98, 25] on h2 "Kular Property Partnership" at bounding box center [213, 26] width 367 height 6
copy h2 "Kular Property Partnership"
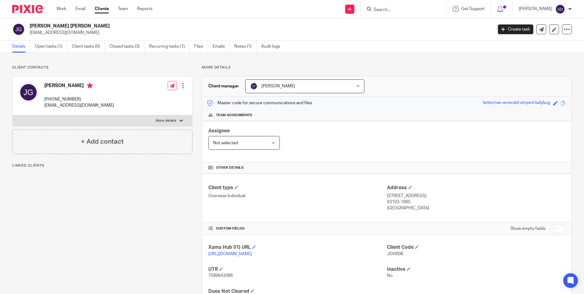
drag, startPoint x: 30, startPoint y: 32, endPoint x: 88, endPoint y: 32, distance: 58.1
click at [88, 32] on p "[EMAIL_ADDRESS][DOMAIN_NAME]" at bounding box center [259, 33] width 459 height 6
copy p "[EMAIL_ADDRESS][DOMAIN_NAME]"
drag, startPoint x: 31, startPoint y: 24, endPoint x: 92, endPoint y: 22, distance: 61.4
click at [92, 22] on div "[PERSON_NAME] [PERSON_NAME] [EMAIL_ADDRESS][DOMAIN_NAME] Create task Update fro…" at bounding box center [292, 29] width 584 height 22
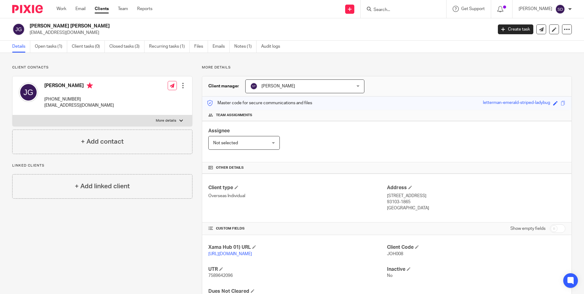
copy h2 "[PERSON_NAME] [PERSON_NAME]"
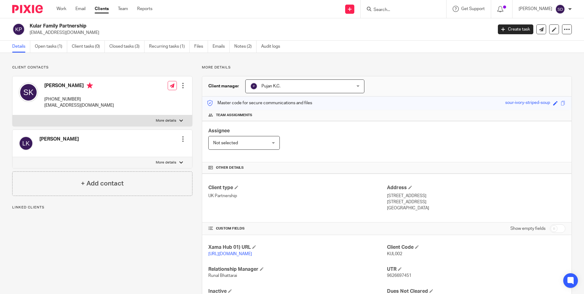
drag, startPoint x: 31, startPoint y: 24, endPoint x: 97, endPoint y: 24, distance: 65.7
click at [97, 24] on h2 "Kular Family Partnership" at bounding box center [213, 26] width 367 height 6
copy h2 "Kular Family Partnership"
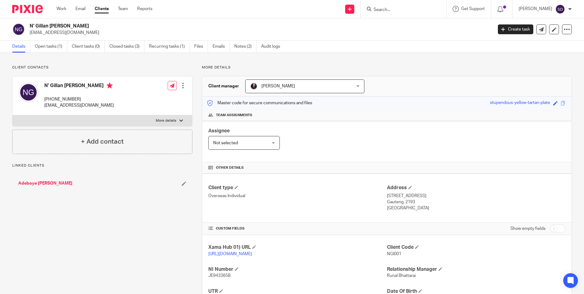
click at [93, 24] on h2 "N' Gillan [PERSON_NAME]" at bounding box center [213, 26] width 367 height 6
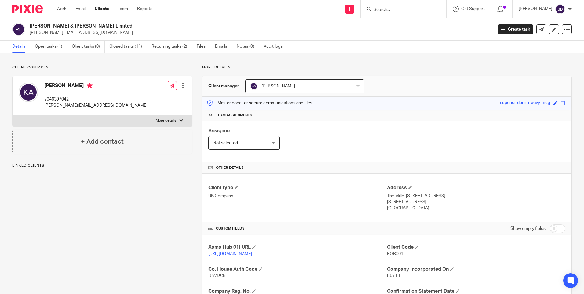
click at [90, 25] on h2 "Robert & Thomas Limited" at bounding box center [213, 26] width 367 height 6
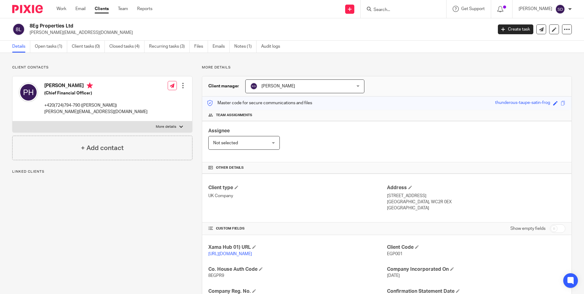
drag, startPoint x: 0, startPoint y: 0, endPoint x: 83, endPoint y: 28, distance: 87.6
click at [83, 28] on h2 "8Eg Properties Ltd" at bounding box center [213, 26] width 367 height 6
copy h2 "8Eg Properties Ltd"
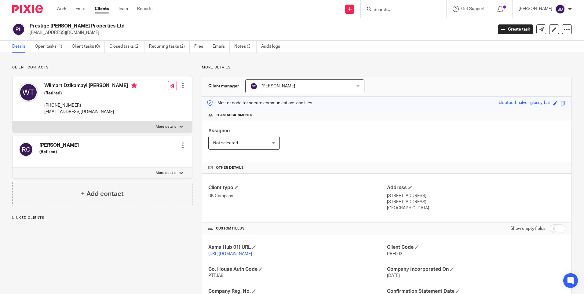
click at [103, 24] on h2 "Prestige [PERSON_NAME] Properties Ltd" at bounding box center [213, 26] width 367 height 6
drag, startPoint x: 30, startPoint y: 33, endPoint x: 72, endPoint y: 34, distance: 42.8
click at [72, 34] on p "[EMAIL_ADDRESS][DOMAIN_NAME]" at bounding box center [259, 33] width 459 height 6
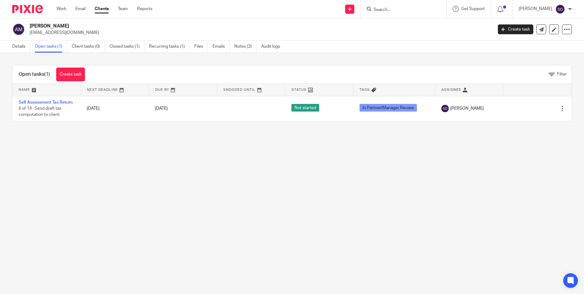
drag, startPoint x: 31, startPoint y: 25, endPoint x: 108, endPoint y: 25, distance: 77.3
click at [108, 25] on h2 "[PERSON_NAME]" at bounding box center [213, 26] width 367 height 6
copy h2 "[PERSON_NAME]"
click at [423, 8] on input "Search" at bounding box center [400, 9] width 55 height 5
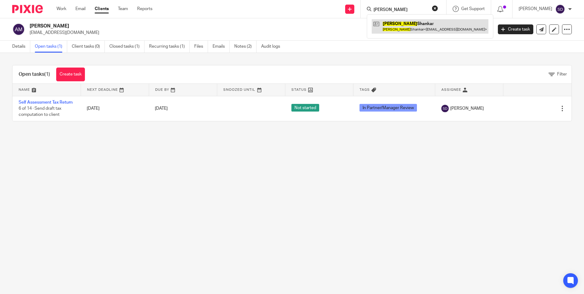
type input "[PERSON_NAME]"
click at [403, 26] on link at bounding box center [430, 26] width 117 height 14
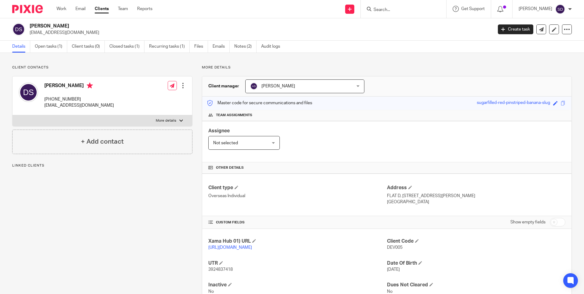
drag, startPoint x: 30, startPoint y: 24, endPoint x: 72, endPoint y: 24, distance: 42.5
click at [72, 24] on h2 "[PERSON_NAME]" at bounding box center [213, 26] width 367 height 6
copy h2 "[PERSON_NAME]"
